Goal: Task Accomplishment & Management: Use online tool/utility

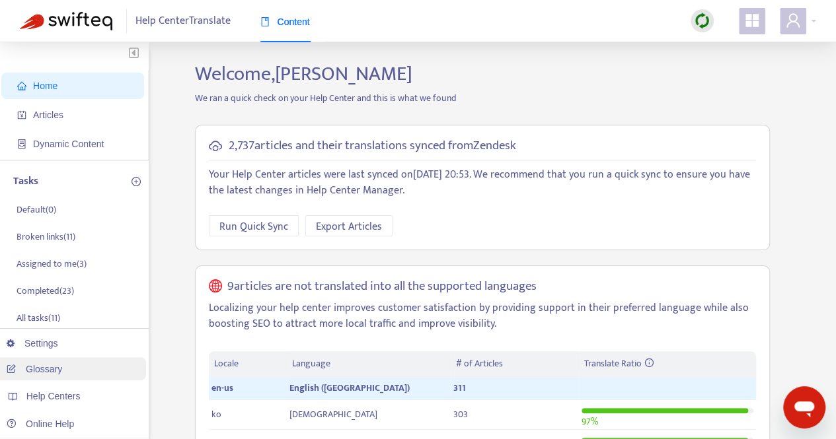
click at [57, 364] on link "Glossary" at bounding box center [35, 369] width 56 height 11
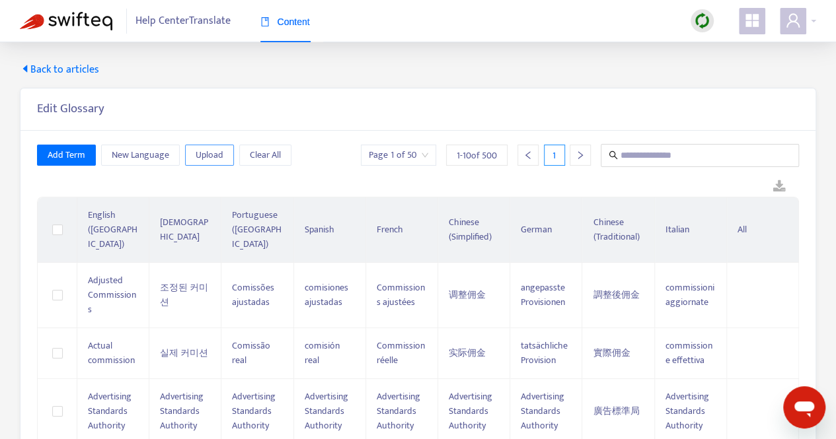
click at [209, 151] on span "Upload" at bounding box center [210, 155] width 28 height 15
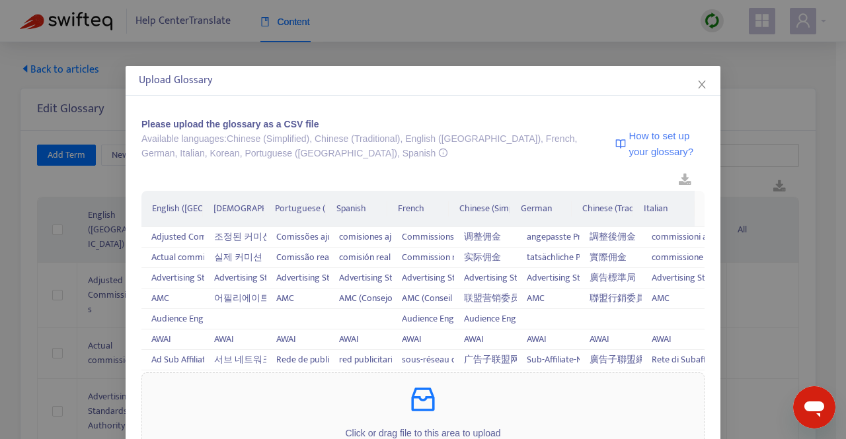
click at [629, 145] on span "How to set up your glossary?" at bounding box center [666, 143] width 75 height 31
click at [671, 176] on link at bounding box center [684, 180] width 39 height 20
drag, startPoint x: 694, startPoint y: 84, endPoint x: 609, endPoint y: 125, distance: 94.6
click at [696, 84] on icon "close" at bounding box center [701, 84] width 11 height 11
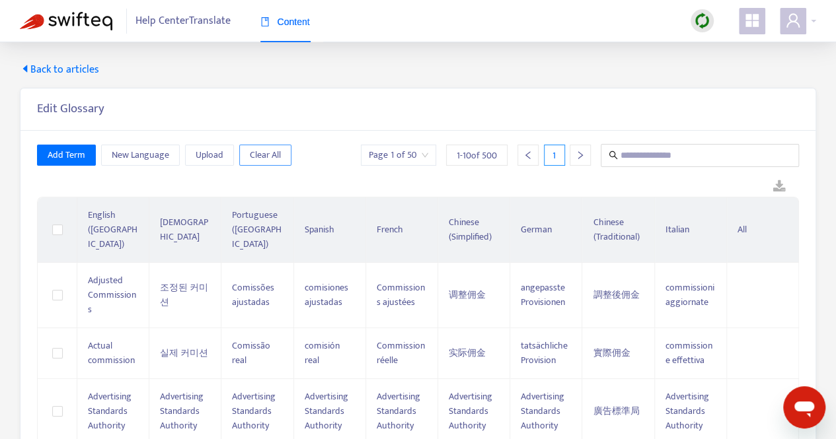
click at [281, 155] on button "Clear All" at bounding box center [265, 155] width 52 height 21
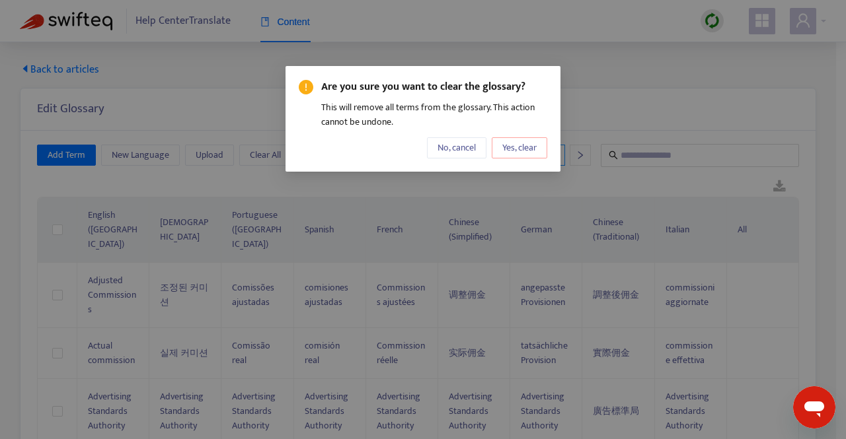
click at [505, 149] on span "Yes, clear" at bounding box center [519, 148] width 34 height 15
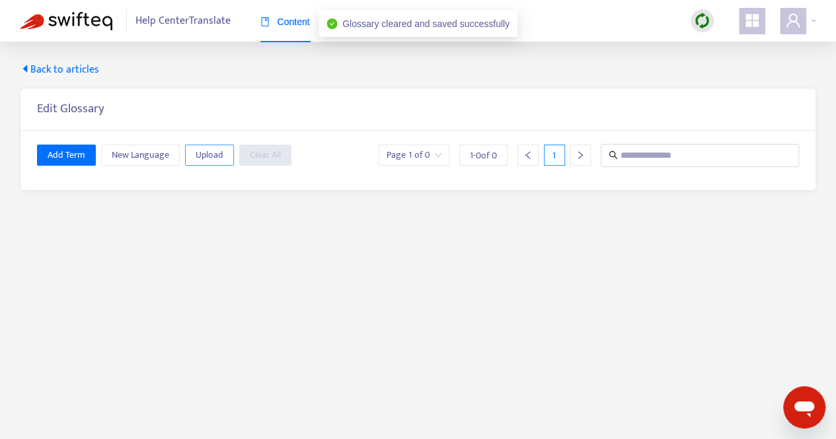
click at [198, 150] on span "Upload" at bounding box center [210, 155] width 28 height 15
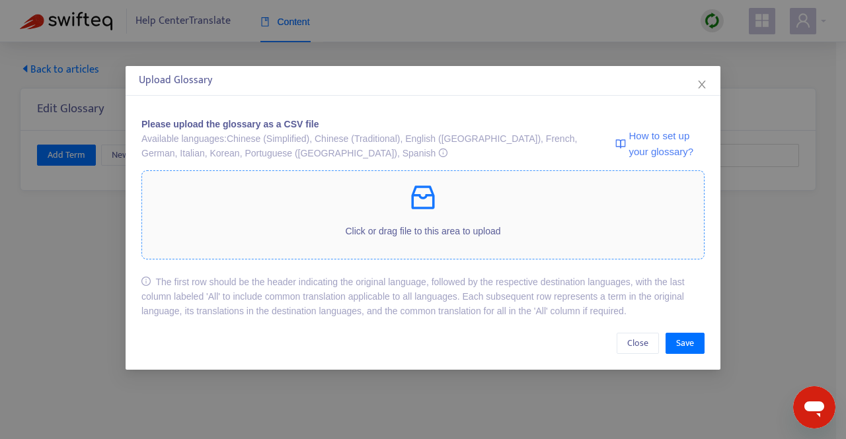
click at [411, 216] on div "Click or drag file to this area to upload" at bounding box center [423, 215] width 562 height 67
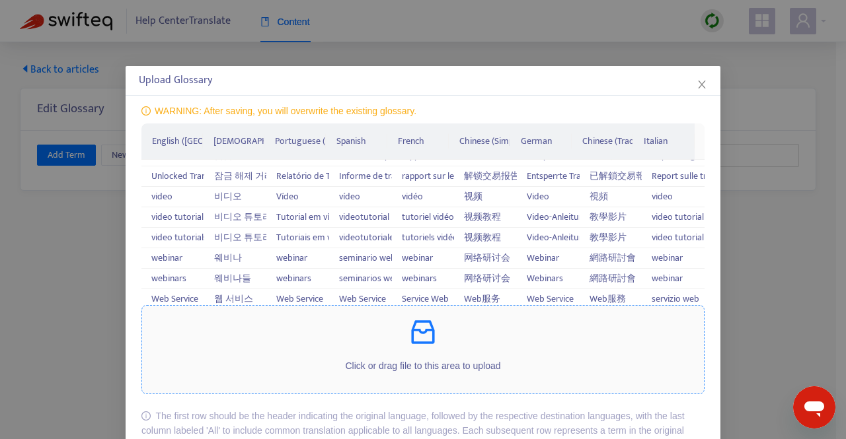
scroll to position [63, 0]
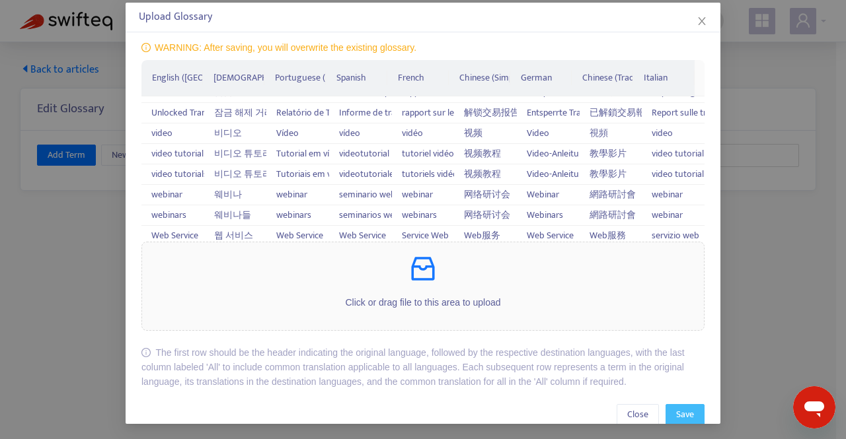
click at [676, 408] on span "Save" at bounding box center [685, 415] width 18 height 15
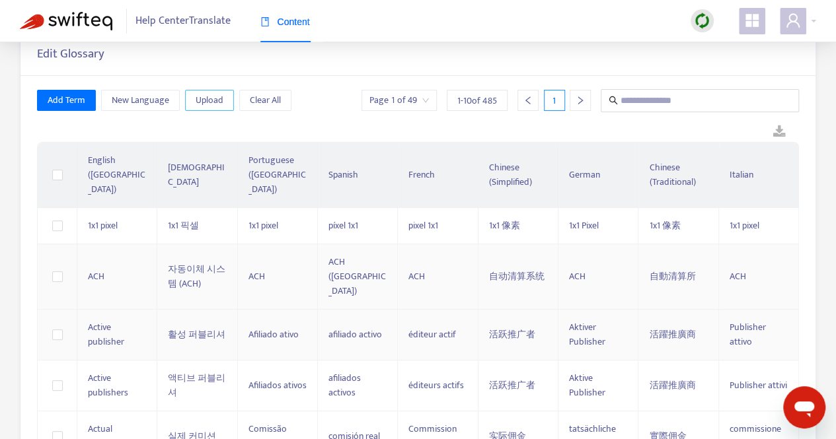
scroll to position [0, 0]
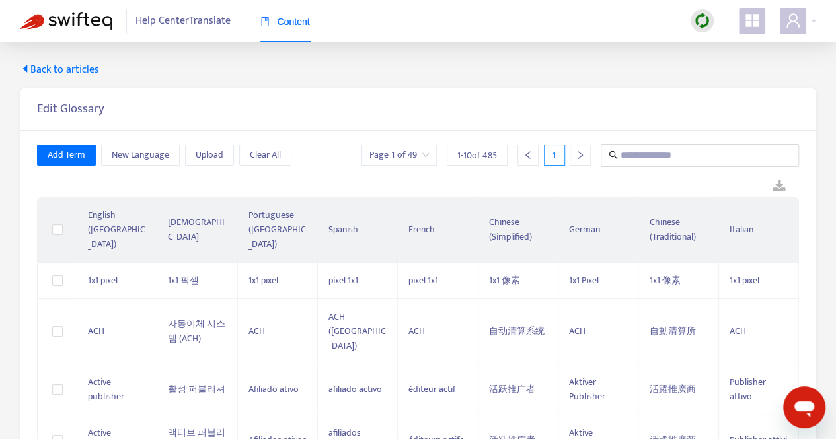
click at [73, 65] on span "Back to articles" at bounding box center [59, 70] width 79 height 16
